Goal: Task Accomplishment & Management: Manage account settings

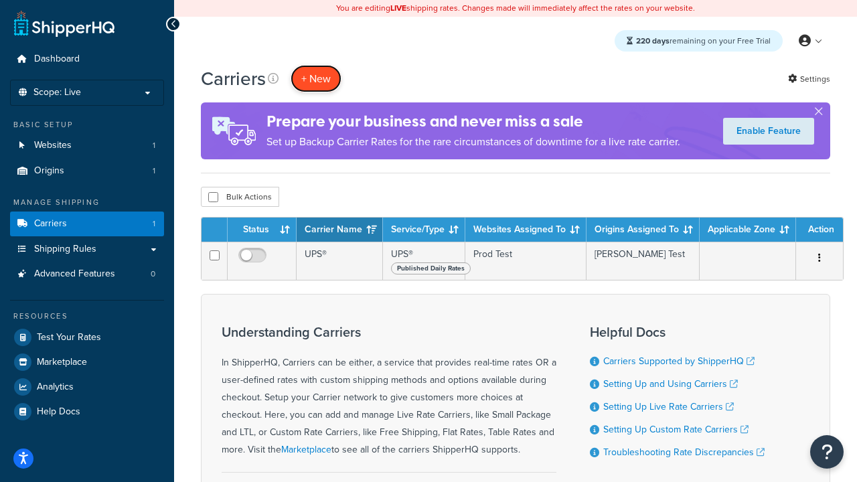
click at [316, 78] on button "+ New" at bounding box center [316, 78] width 51 height 27
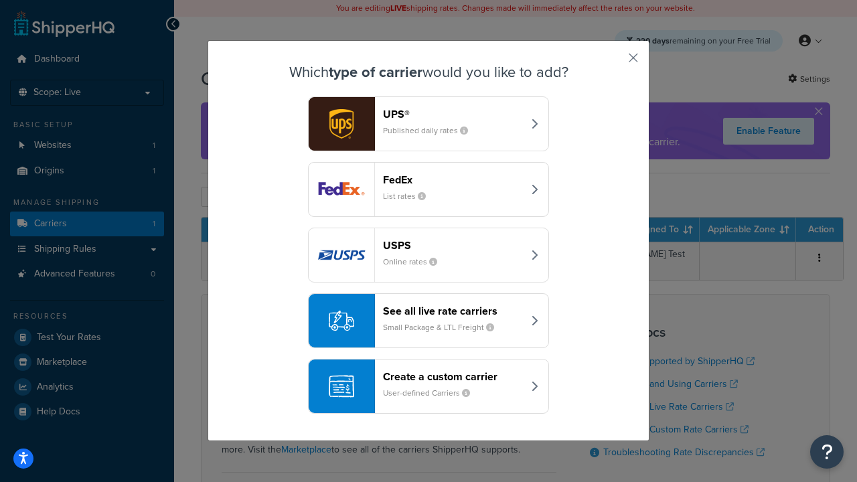
click at [453, 179] on header "FedEx" at bounding box center [453, 179] width 140 height 13
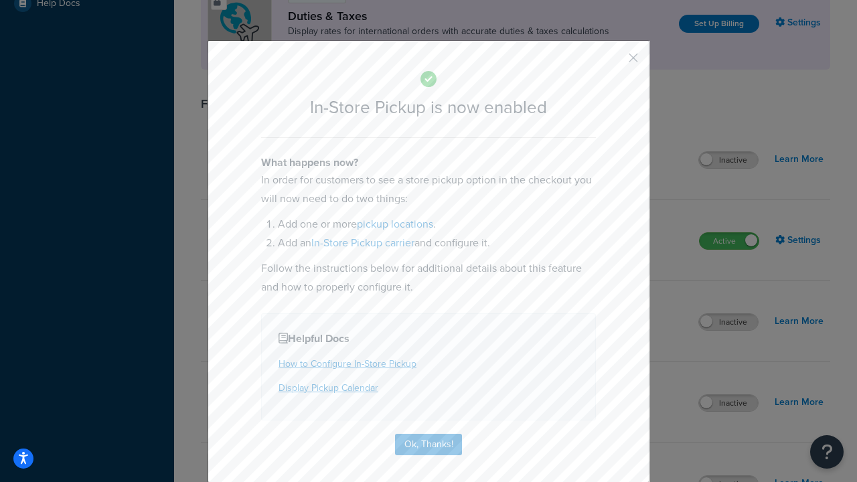
click at [613, 62] on button "button" at bounding box center [613, 62] width 3 height 3
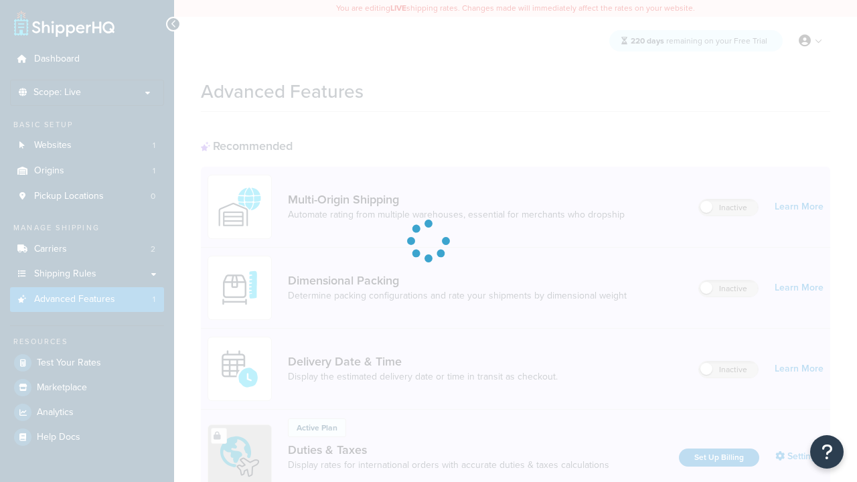
scroll to position [434, 0]
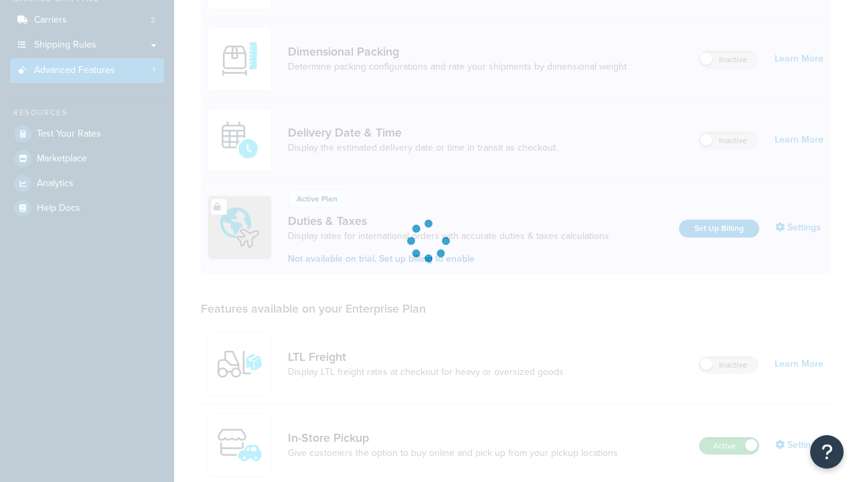
click at [729, 438] on label "Active" at bounding box center [729, 446] width 59 height 16
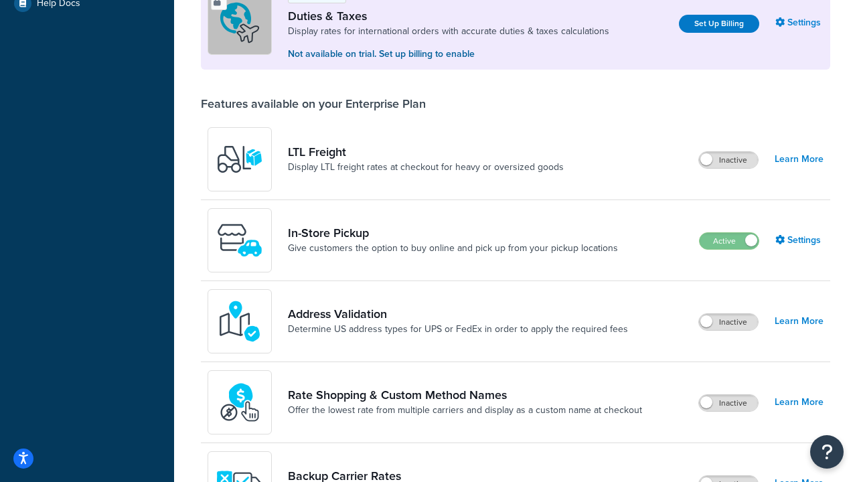
scroll to position [408, 0]
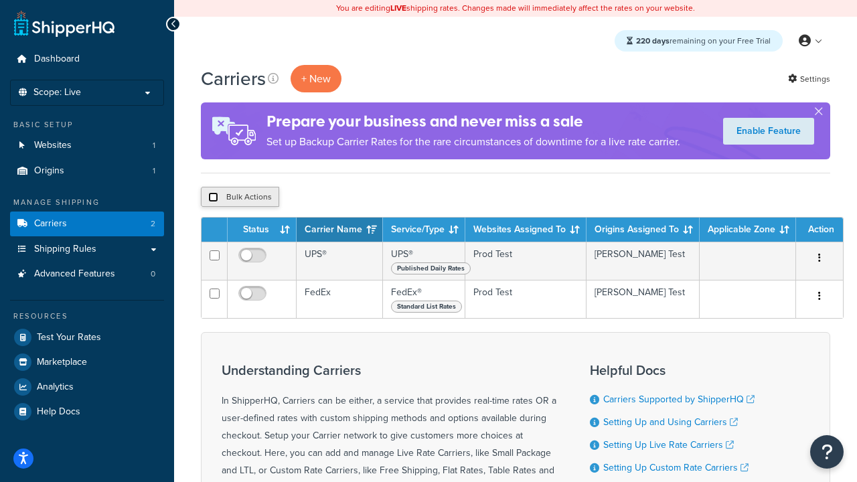
click at [213, 198] on input "checkbox" at bounding box center [213, 197] width 10 height 10
checkbox input "true"
click at [360, 198] on button "Delete" at bounding box center [357, 197] width 46 height 20
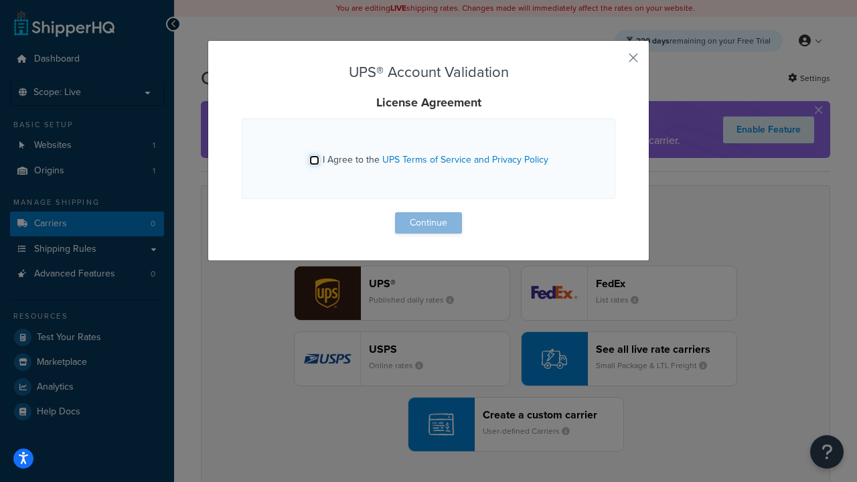
click at [314, 160] on input "I Agree to the UPS Terms of Service and Privacy Policy" at bounding box center [314, 160] width 10 height 10
checkbox input "true"
click at [429, 223] on button "Continue" at bounding box center [428, 222] width 67 height 21
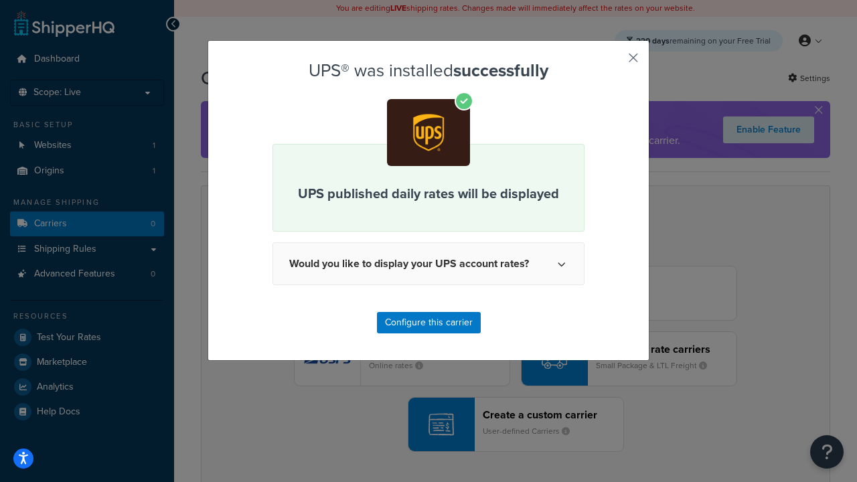
click at [613, 62] on button "button" at bounding box center [613, 62] width 3 height 3
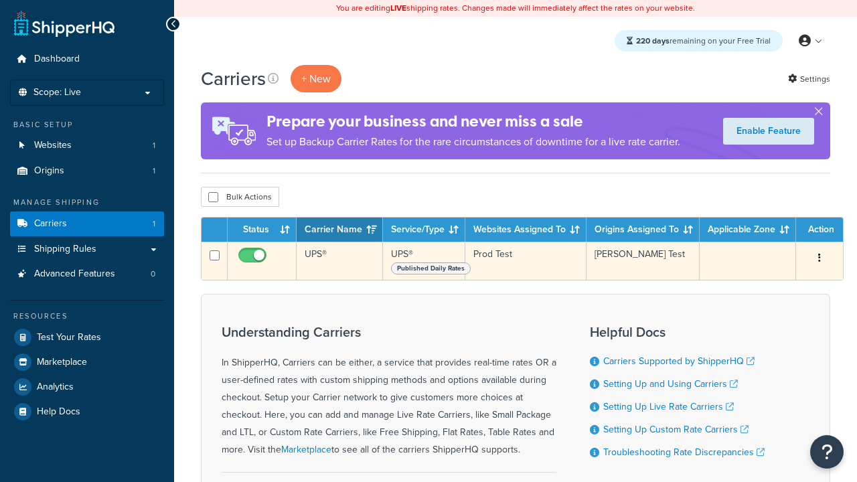
click at [254, 259] on input "checkbox" at bounding box center [254, 258] width 37 height 17
checkbox input "false"
click at [254, 259] on input "checkbox" at bounding box center [254, 258] width 37 height 17
checkbox input "true"
